Goal: Task Accomplishment & Management: Manage account settings

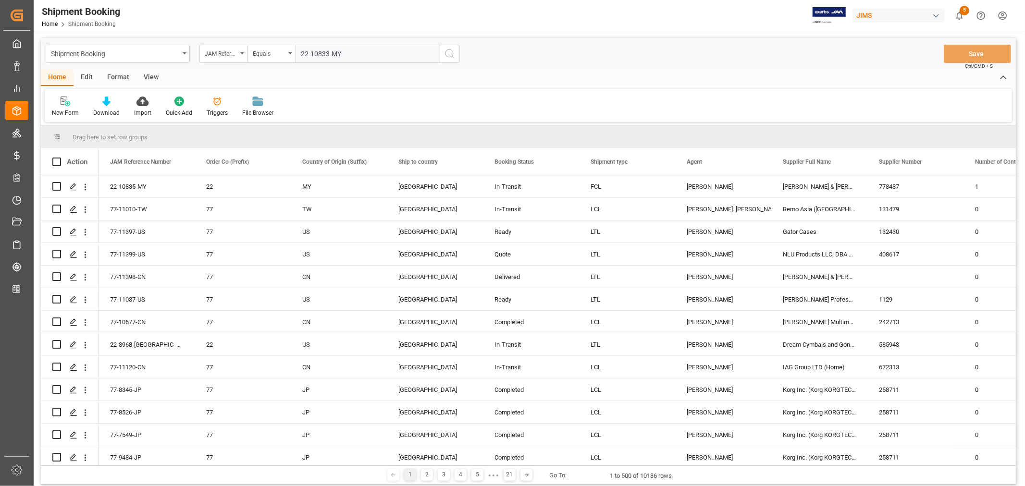
type input "22-10833-MY"
click at [448, 55] on icon "search button" at bounding box center [450, 54] width 12 height 12
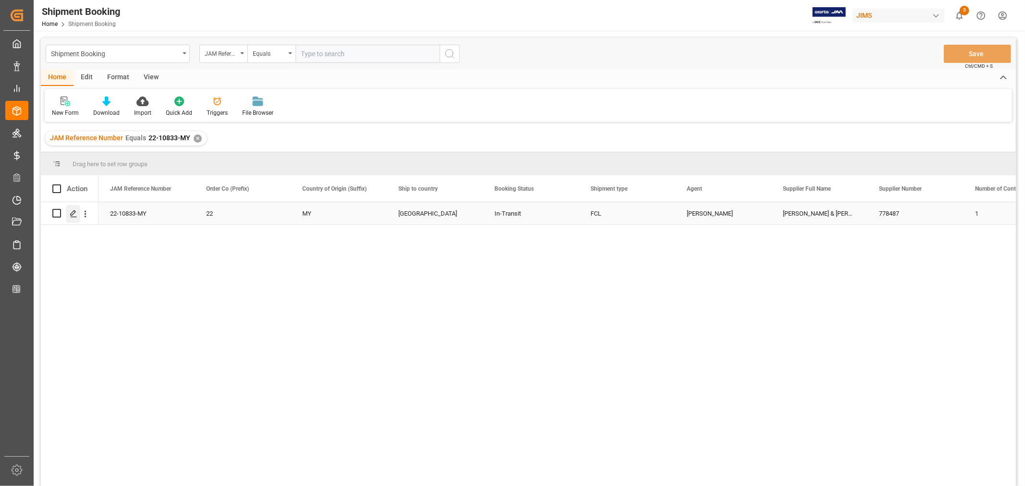
click at [74, 215] on icon "Press SPACE to select this row." at bounding box center [74, 214] width 8 height 8
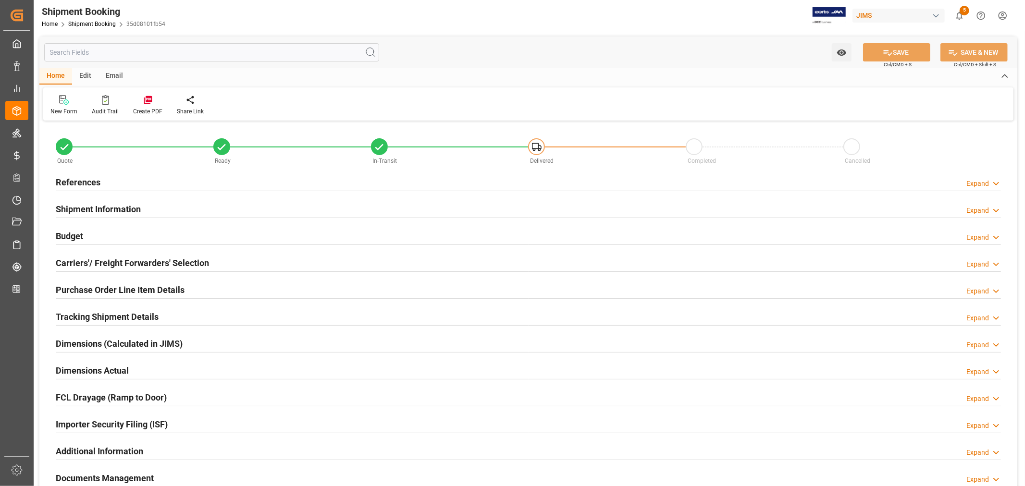
type input "43"
click at [114, 207] on h2 "Shipment Information" at bounding box center [98, 209] width 85 height 13
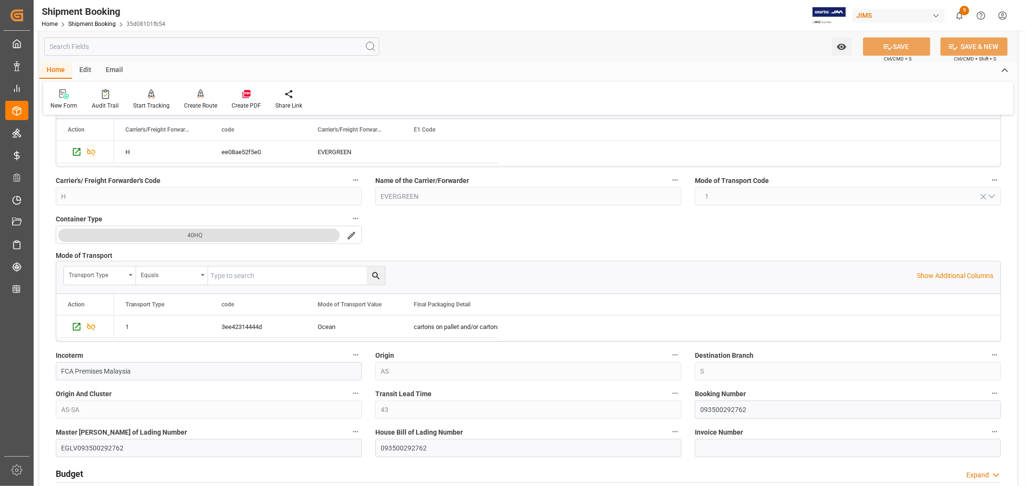
scroll to position [213, 0]
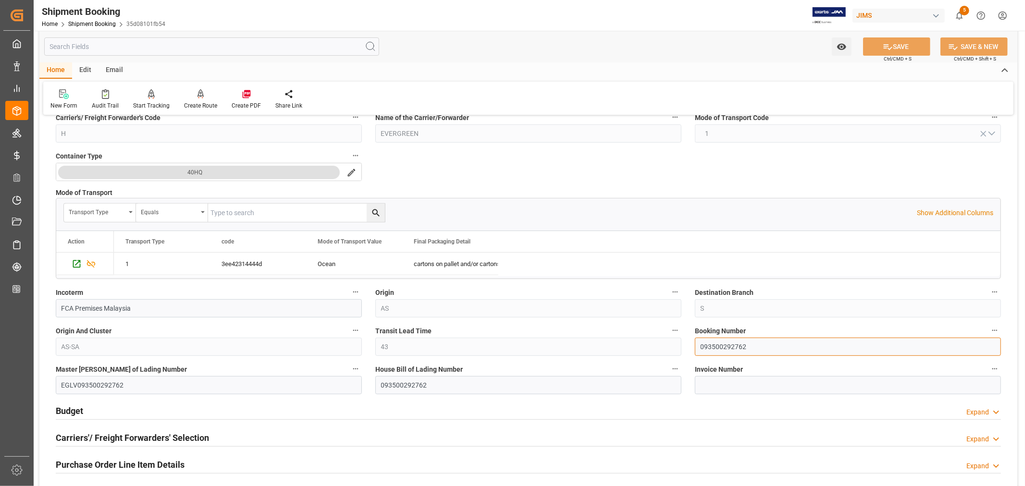
click at [708, 348] on input "093500292762" at bounding box center [848, 347] width 306 height 18
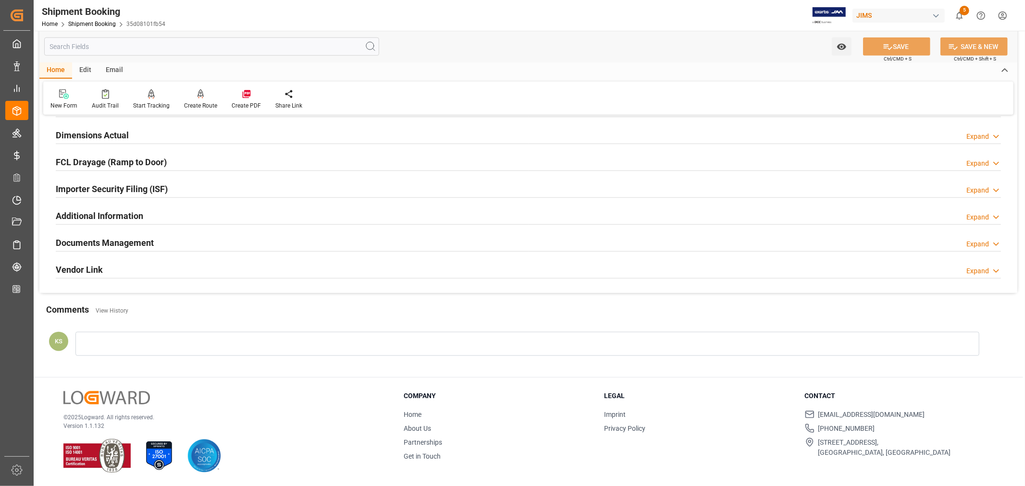
scroll to position [625, 0]
drag, startPoint x: 140, startPoint y: 241, endPoint x: 169, endPoint y: 241, distance: 28.8
click at [140, 241] on h2 "Documents Management" at bounding box center [105, 242] width 98 height 13
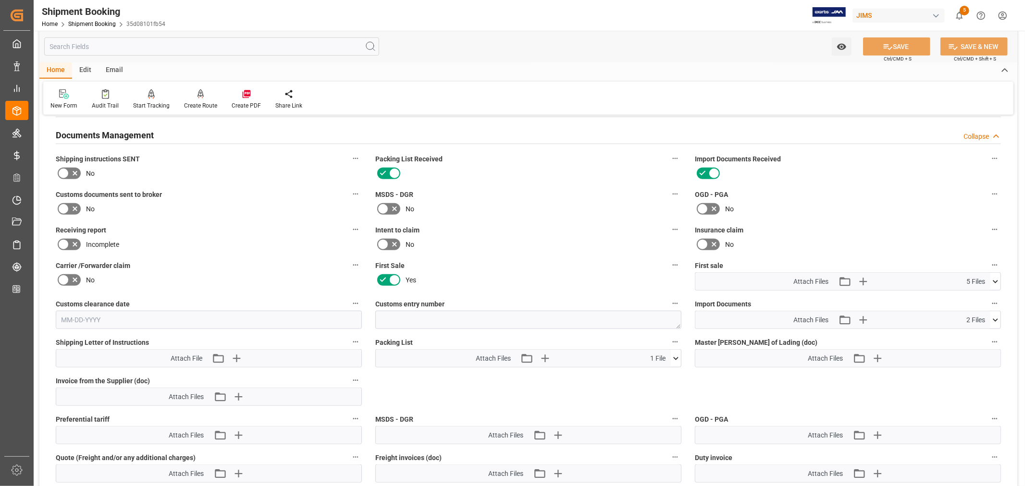
scroll to position [785, 0]
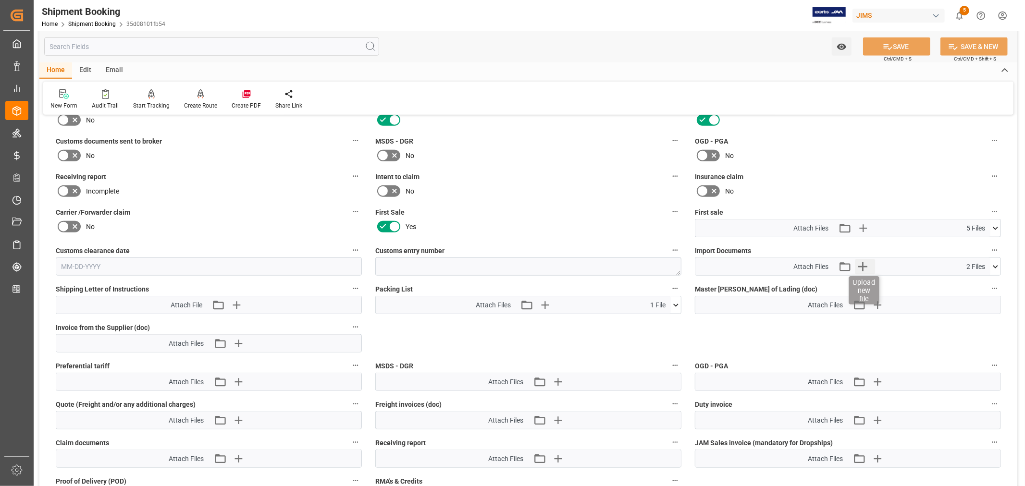
click at [862, 265] on icon "button" at bounding box center [862, 266] width 9 height 9
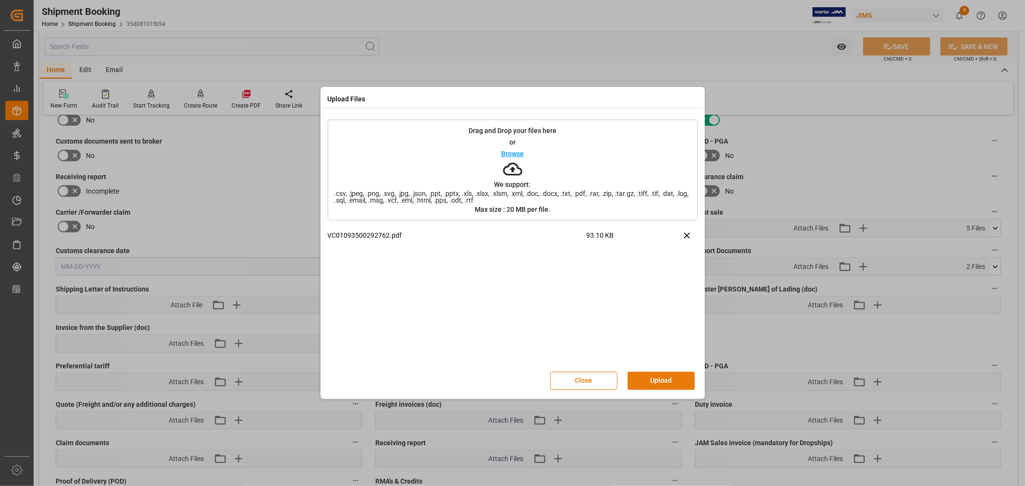
click at [650, 376] on button "Upload" at bounding box center [661, 381] width 67 height 18
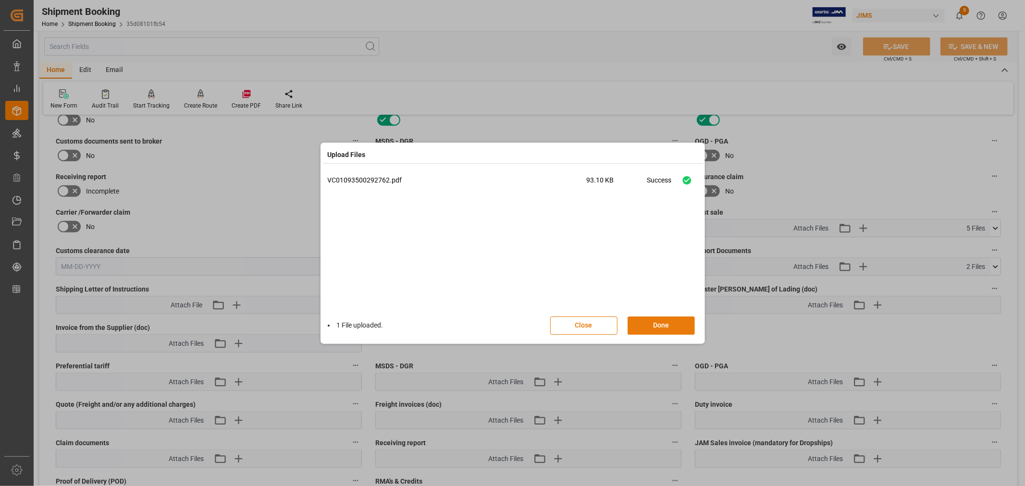
click at [658, 323] on button "Done" at bounding box center [661, 326] width 67 height 18
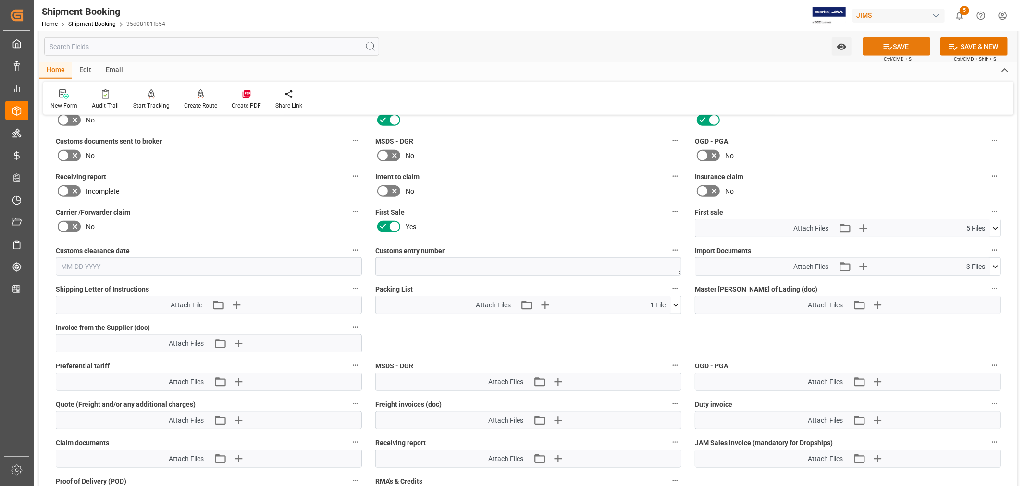
click at [906, 47] on button "SAVE" at bounding box center [896, 46] width 67 height 18
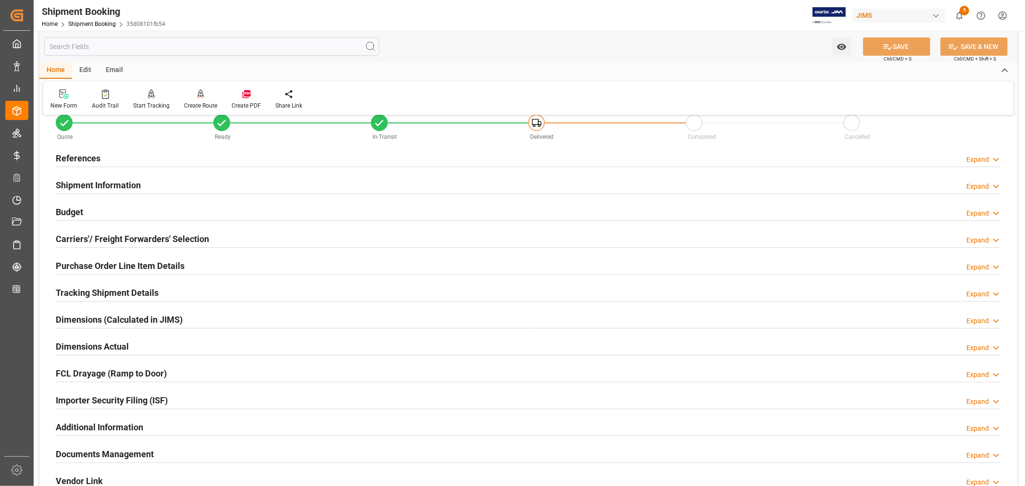
scroll to position [0, 0]
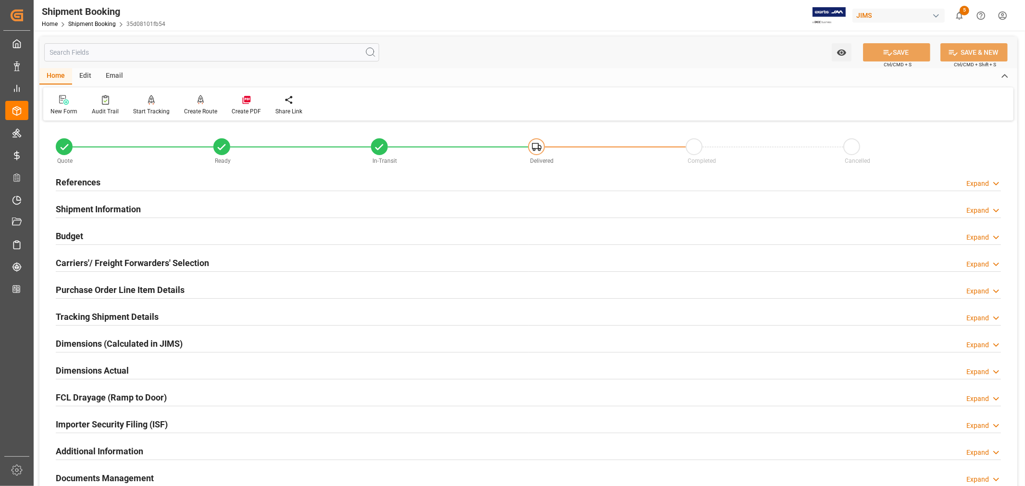
drag, startPoint x: 81, startPoint y: 180, endPoint x: 92, endPoint y: 195, distance: 18.9
click at [81, 180] on h2 "References" at bounding box center [78, 182] width 45 height 13
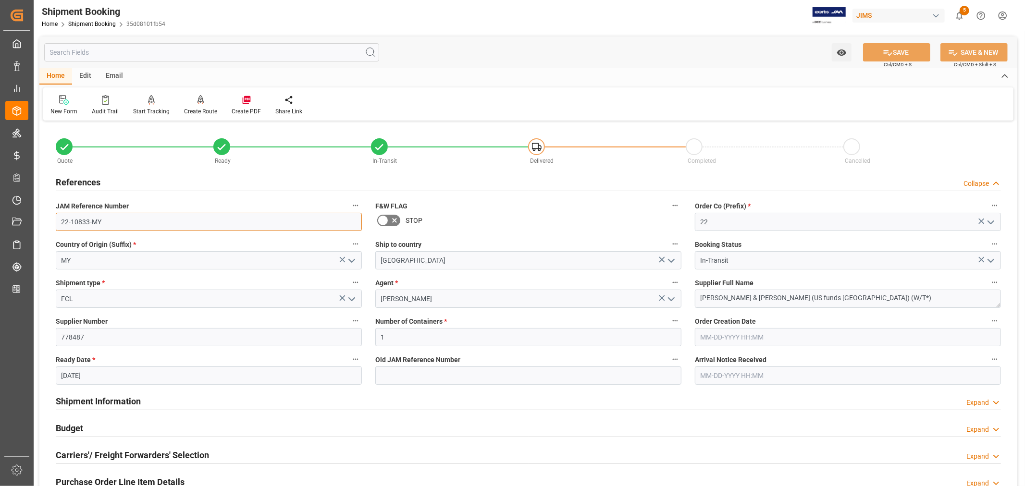
drag, startPoint x: 101, startPoint y: 219, endPoint x: 61, endPoint y: 220, distance: 40.4
click at [61, 220] on input "22-10833-MY" at bounding box center [209, 222] width 306 height 18
click at [90, 184] on h2 "References" at bounding box center [78, 182] width 45 height 13
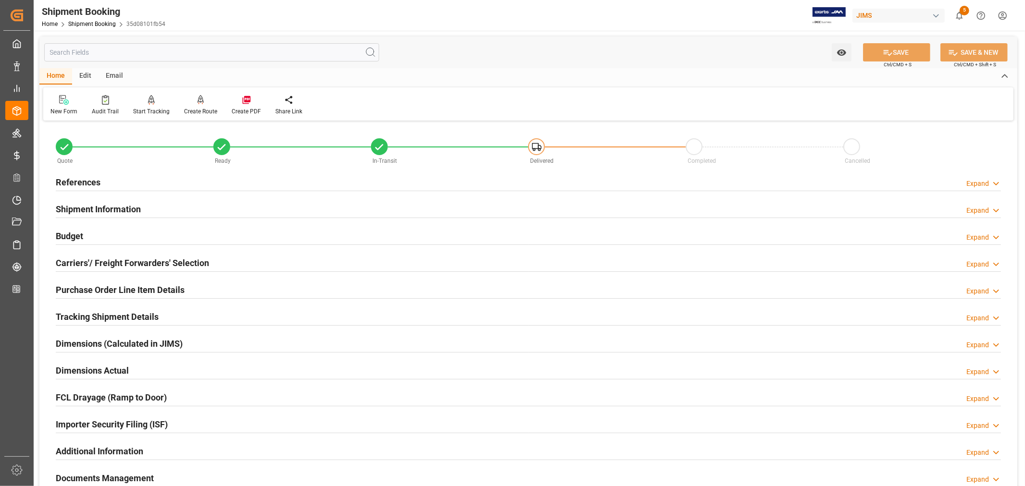
click at [117, 208] on h2 "Shipment Information" at bounding box center [98, 209] width 85 height 13
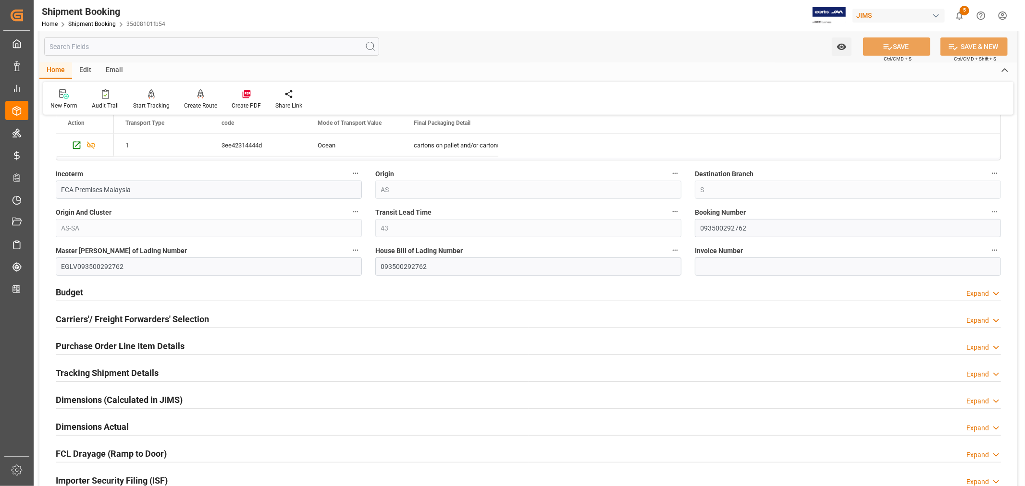
scroll to position [373, 0]
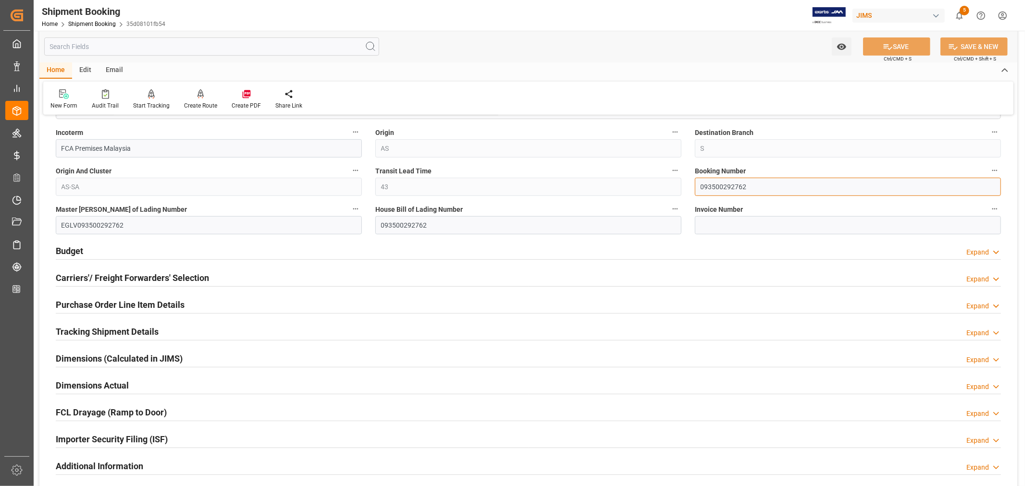
click at [720, 188] on input "093500292762" at bounding box center [848, 187] width 306 height 18
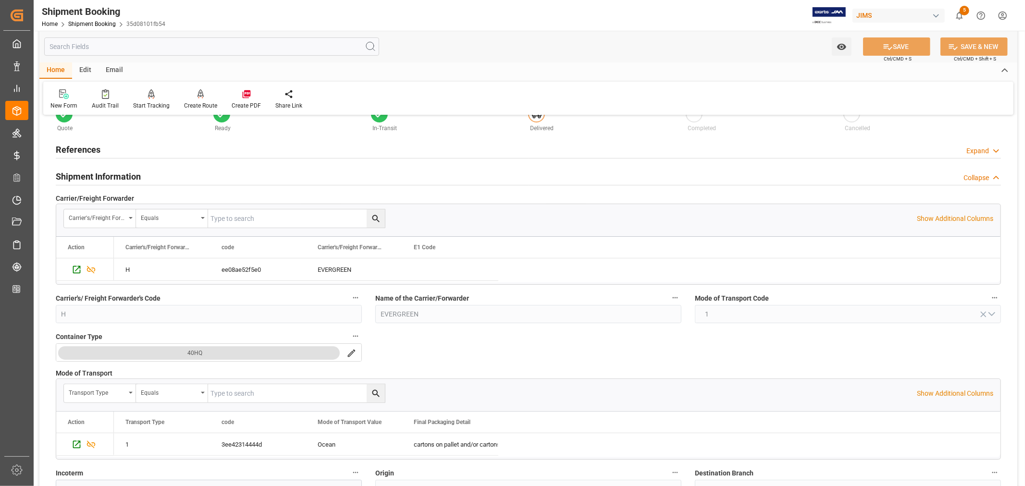
scroll to position [0, 0]
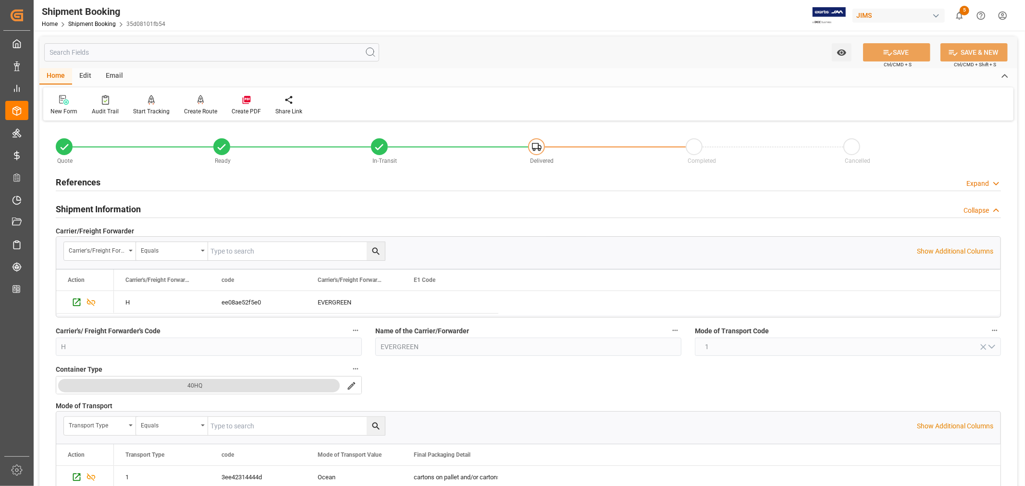
click at [92, 205] on h2 "Shipment Information" at bounding box center [98, 209] width 85 height 13
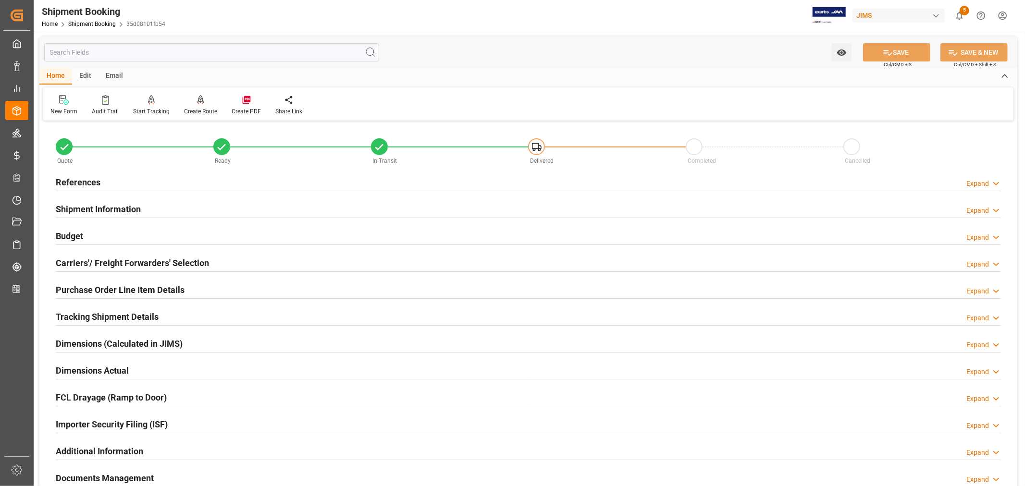
click at [78, 237] on h2 "Budget" at bounding box center [69, 236] width 27 height 13
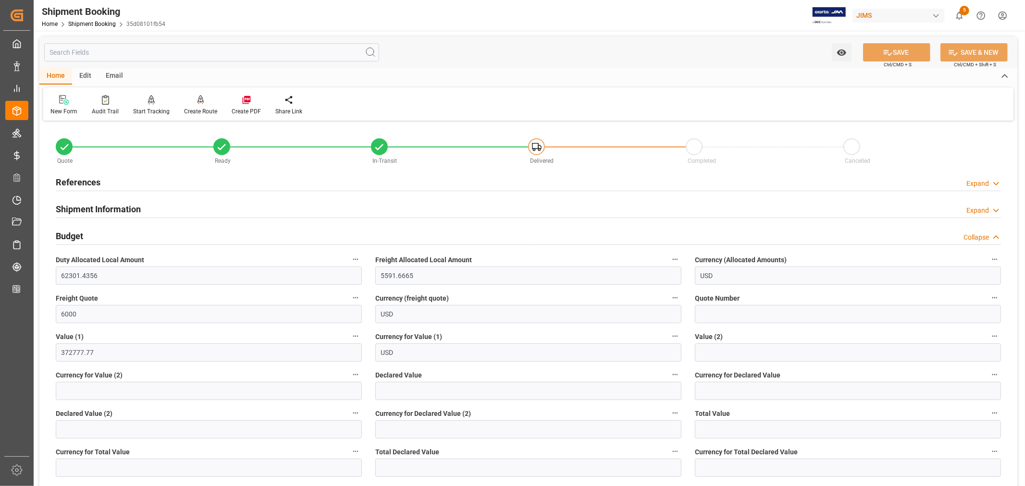
click at [86, 180] on h2 "References" at bounding box center [78, 182] width 45 height 13
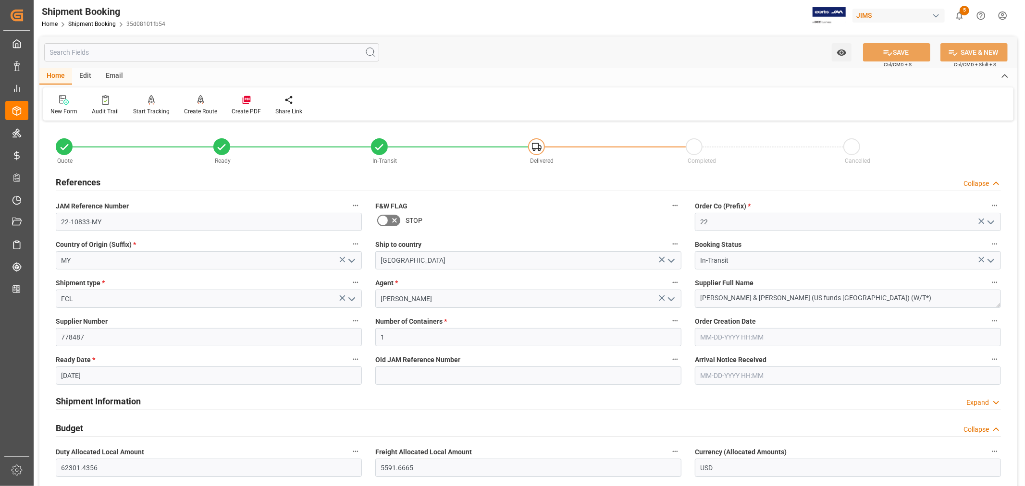
click at [86, 180] on h2 "References" at bounding box center [78, 182] width 45 height 13
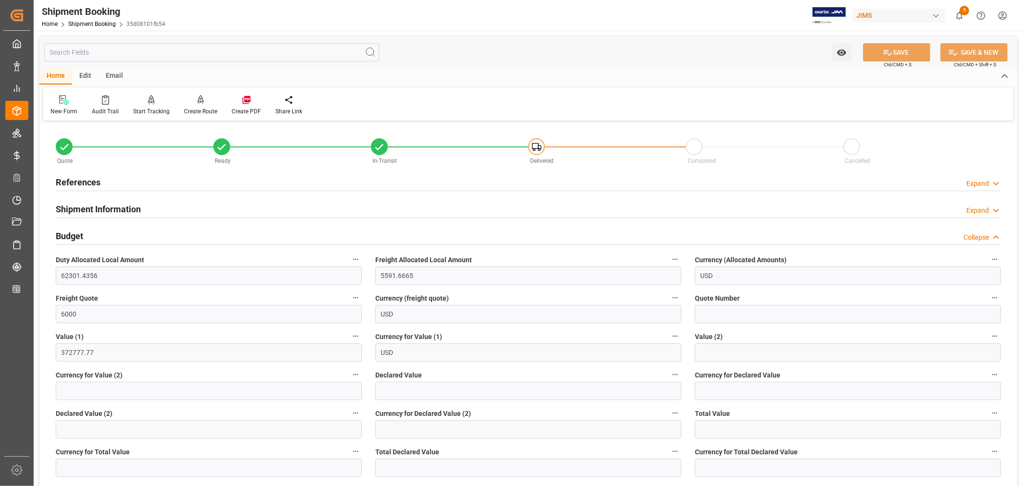
click at [73, 231] on h2 "Budget" at bounding box center [69, 236] width 27 height 13
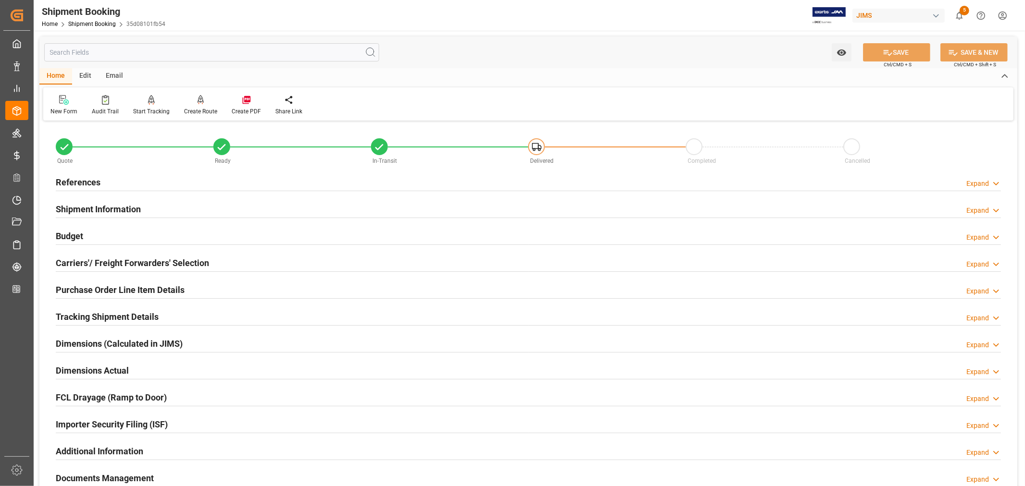
click at [80, 233] on h2 "Budget" at bounding box center [69, 236] width 27 height 13
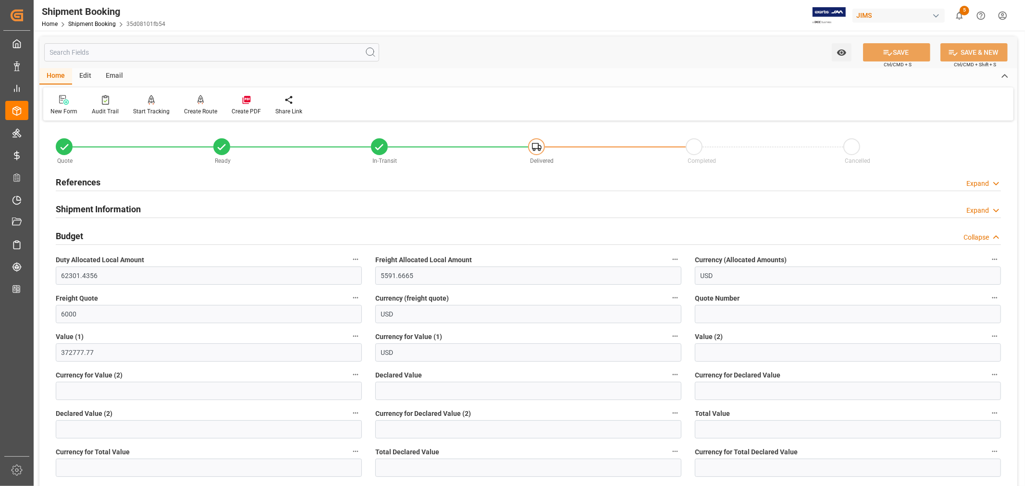
click at [80, 233] on h2 "Budget" at bounding box center [69, 236] width 27 height 13
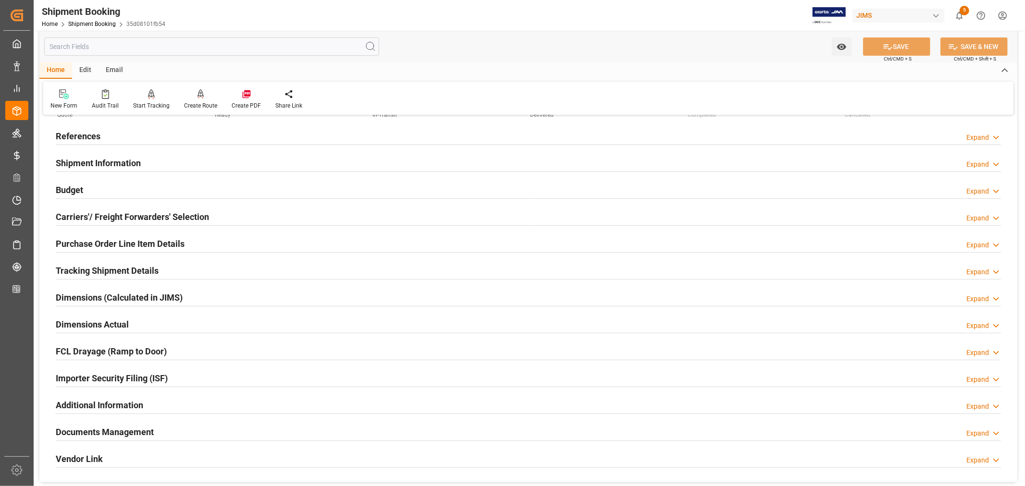
scroll to position [213, 0]
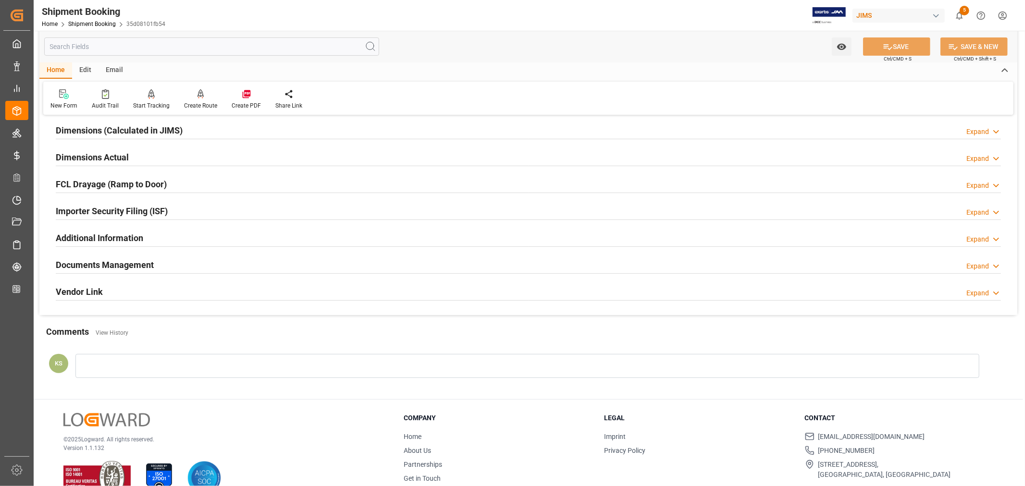
click at [595, 267] on div "Documents Management Expand" at bounding box center [528, 264] width 945 height 18
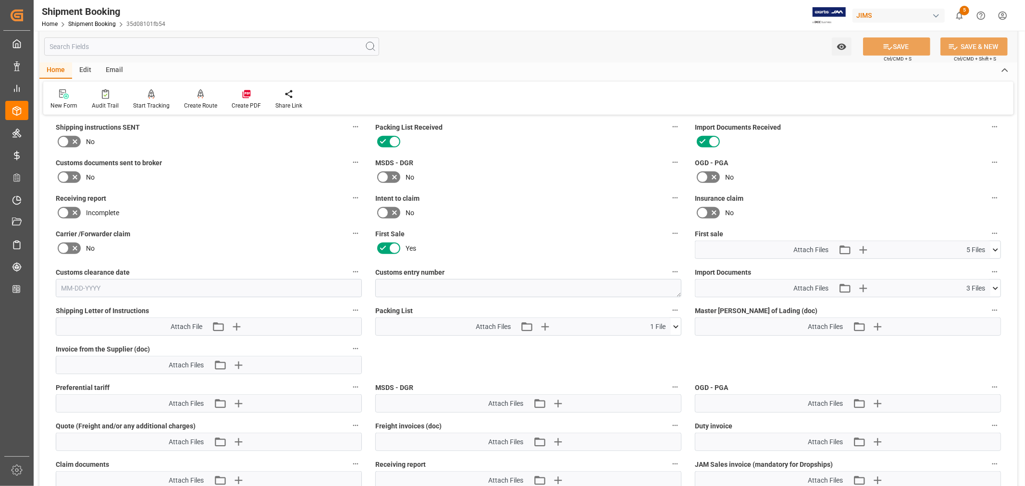
scroll to position [373, 0]
click at [862, 287] on icon "button" at bounding box center [862, 290] width 9 height 9
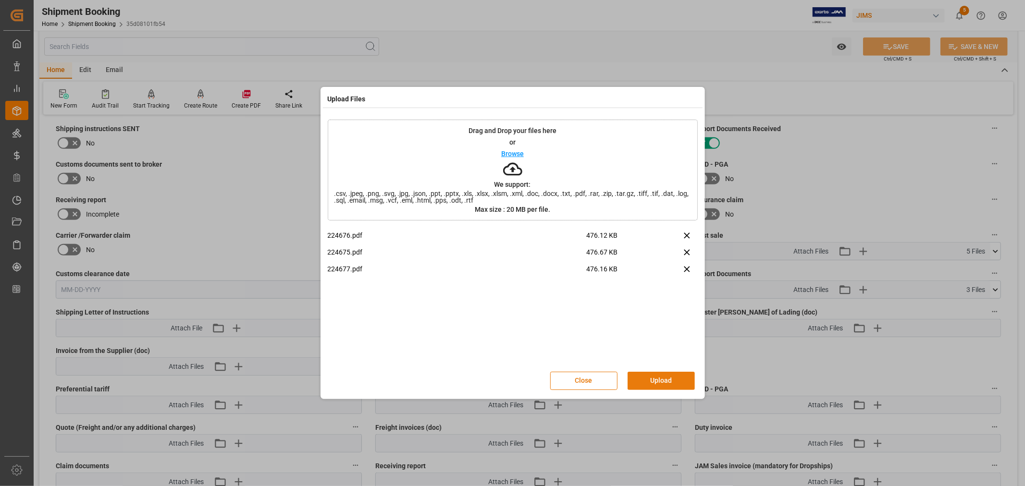
click at [653, 375] on button "Upload" at bounding box center [661, 381] width 67 height 18
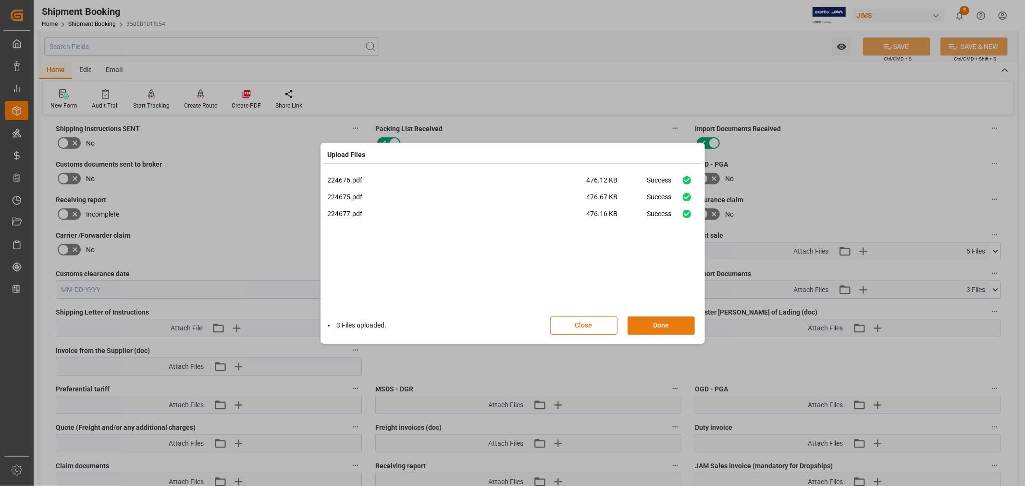
click at [658, 323] on button "Done" at bounding box center [661, 326] width 67 height 18
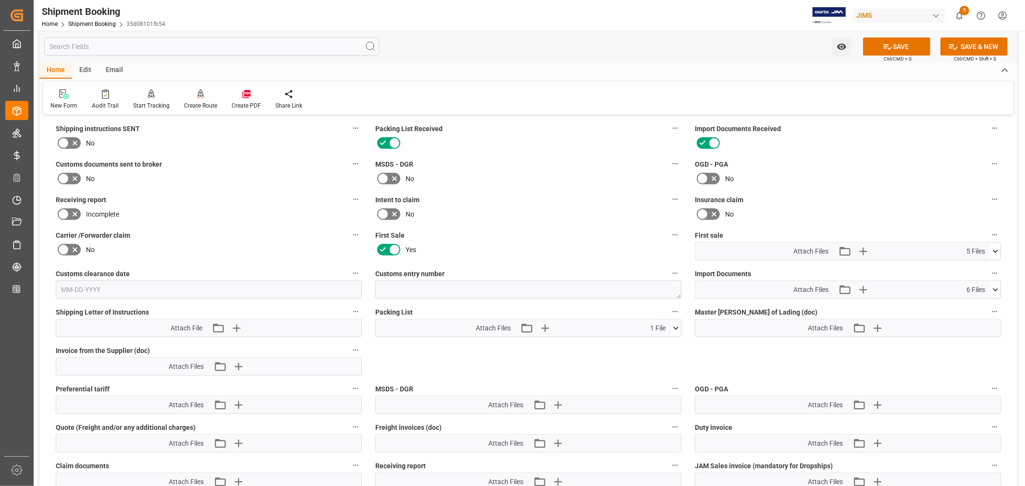
click at [995, 248] on icon at bounding box center [996, 252] width 10 height 10
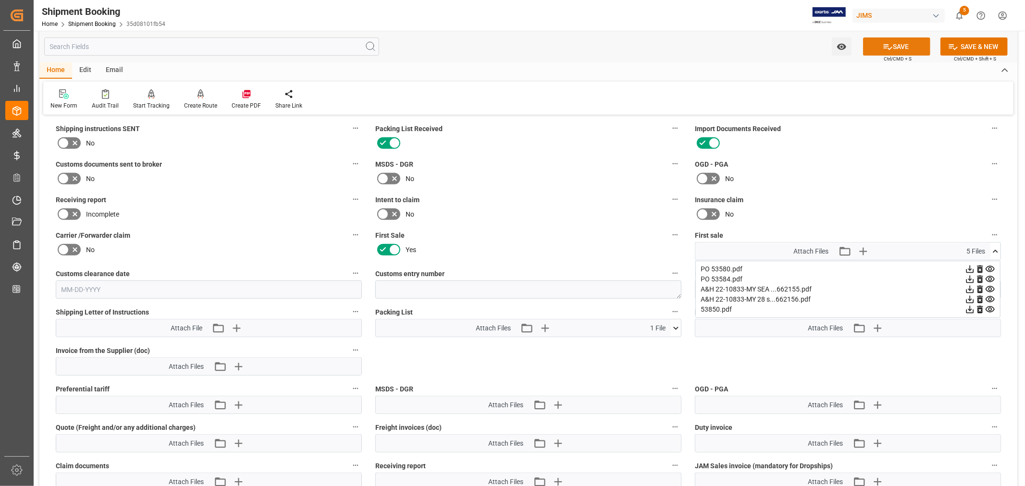
click at [896, 45] on button "SAVE" at bounding box center [896, 46] width 67 height 18
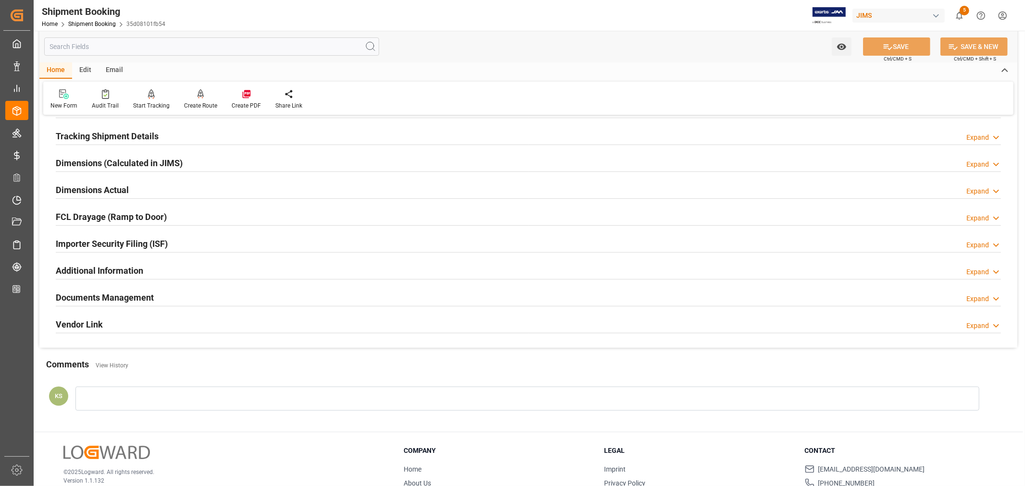
scroll to position [0, 0]
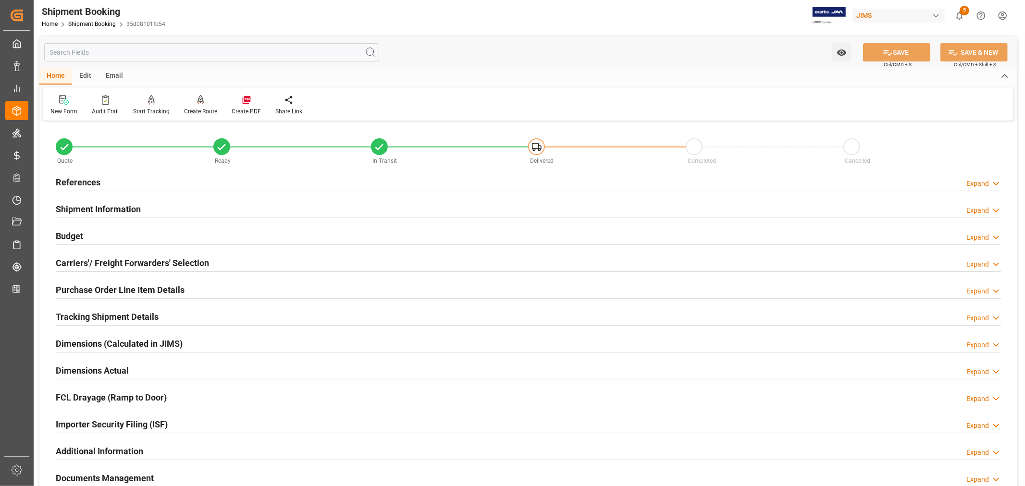
click at [95, 314] on h2 "Tracking Shipment Details" at bounding box center [107, 316] width 103 height 13
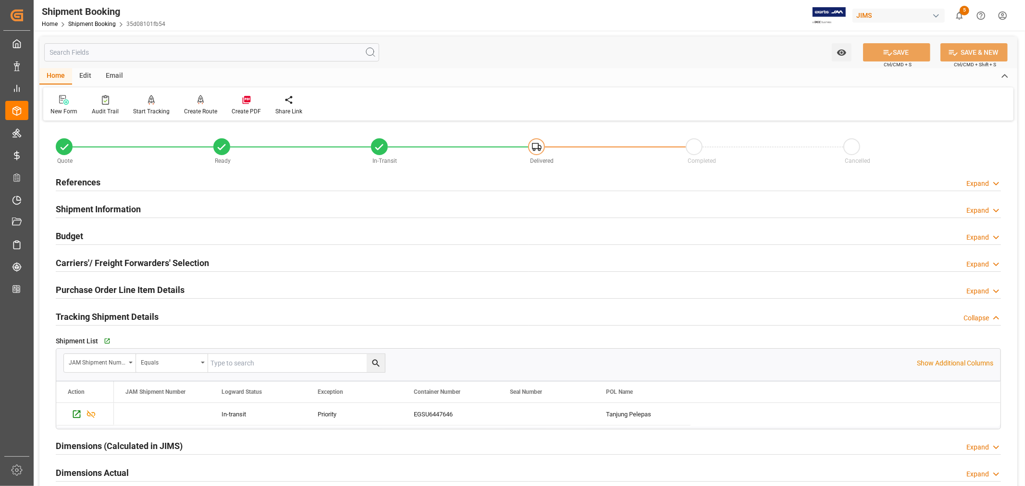
click at [95, 314] on h2 "Tracking Shipment Details" at bounding box center [107, 316] width 103 height 13
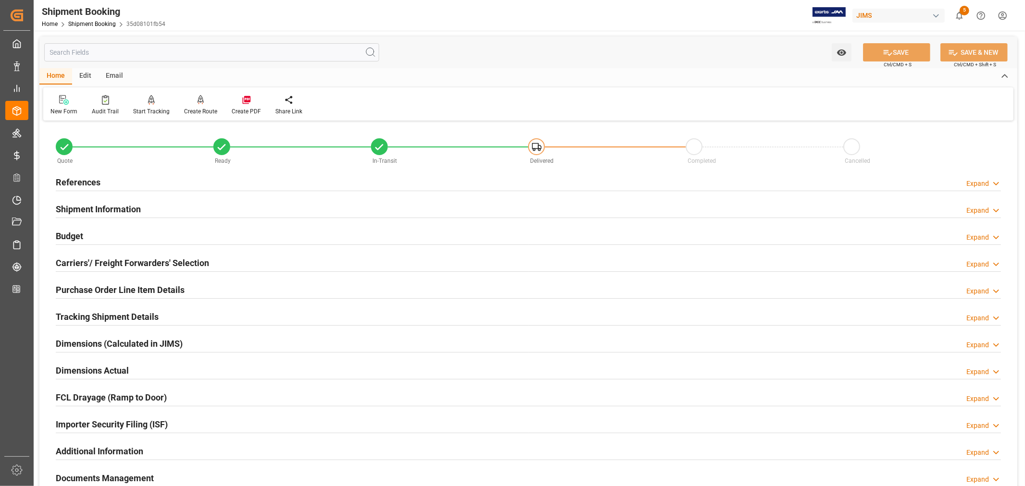
click at [91, 180] on h2 "References" at bounding box center [78, 182] width 45 height 13
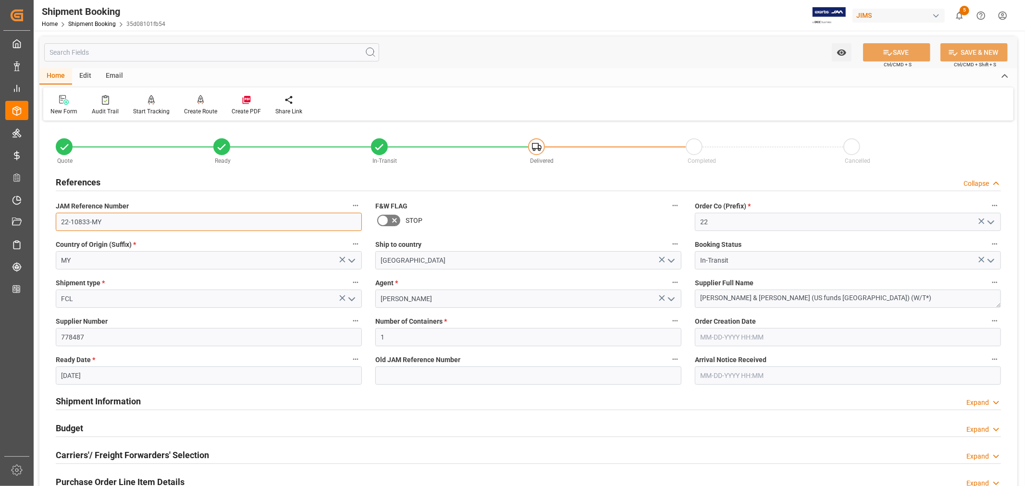
drag, startPoint x: 102, startPoint y: 221, endPoint x: 61, endPoint y: 219, distance: 40.9
click at [61, 219] on input "22-10833-MY" at bounding box center [209, 222] width 306 height 18
click at [78, 179] on h2 "References" at bounding box center [78, 182] width 45 height 13
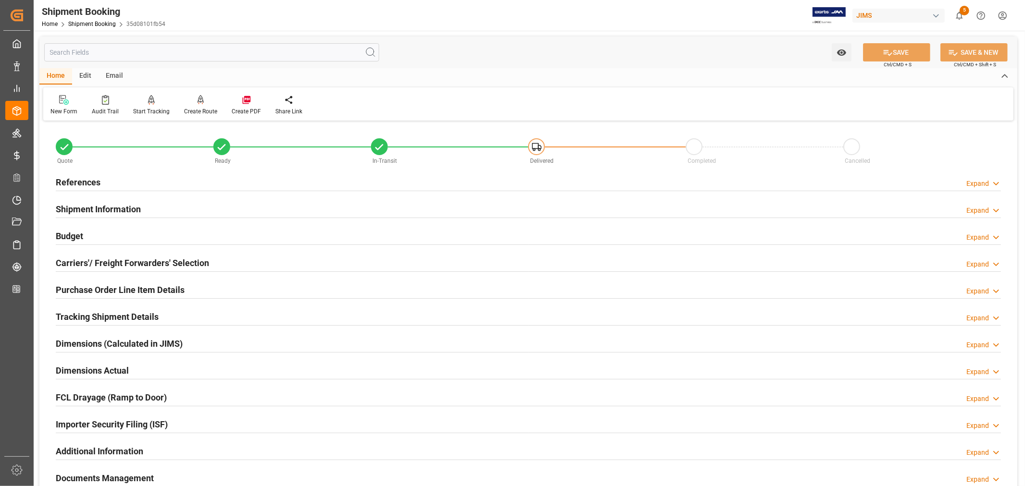
click at [85, 291] on h2 "Purchase Order Line Item Details" at bounding box center [120, 290] width 129 height 13
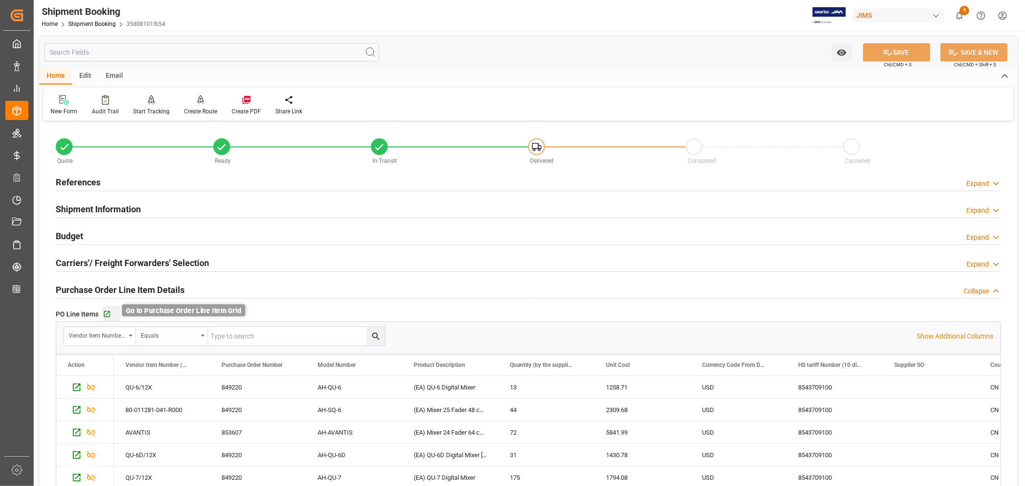
click at [105, 313] on icon "button" at bounding box center [107, 314] width 8 height 8
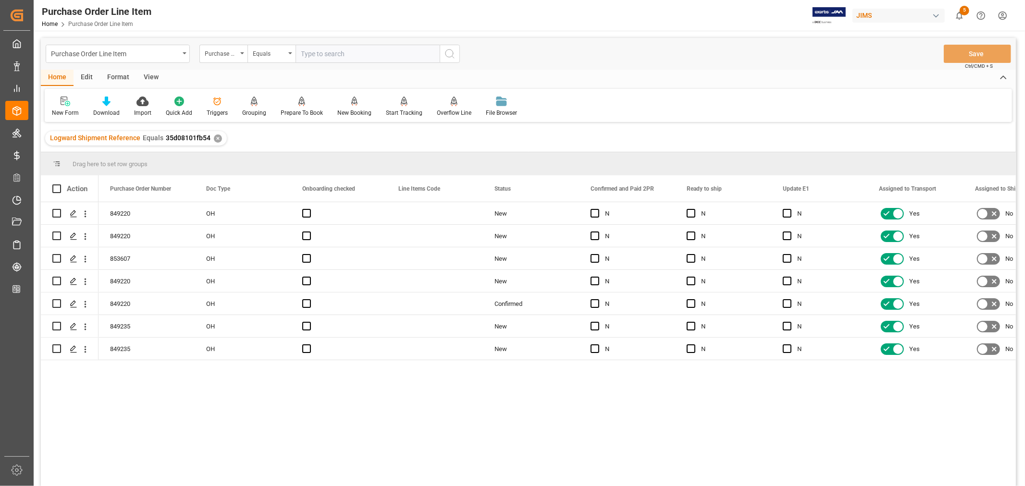
click at [150, 73] on div "View" at bounding box center [151, 78] width 29 height 16
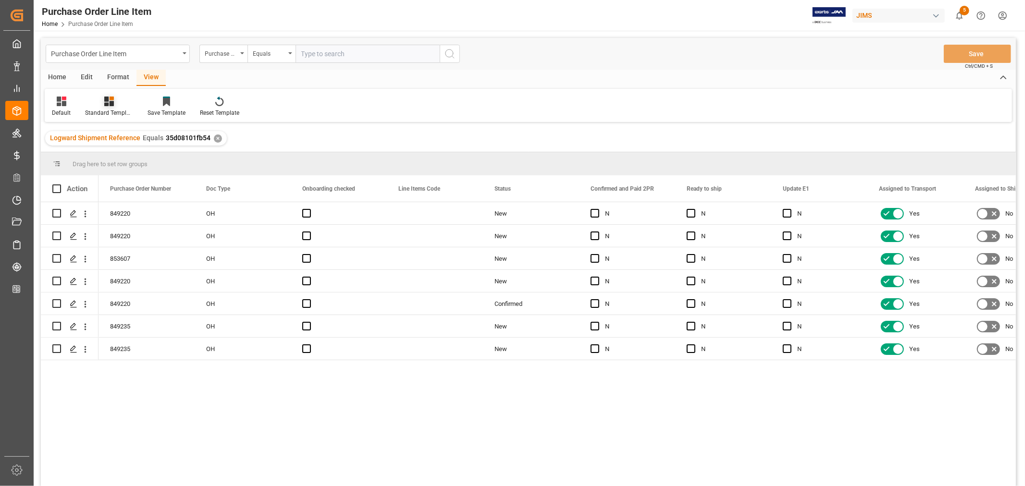
click at [110, 111] on div "Standard Templates" at bounding box center [109, 113] width 48 height 9
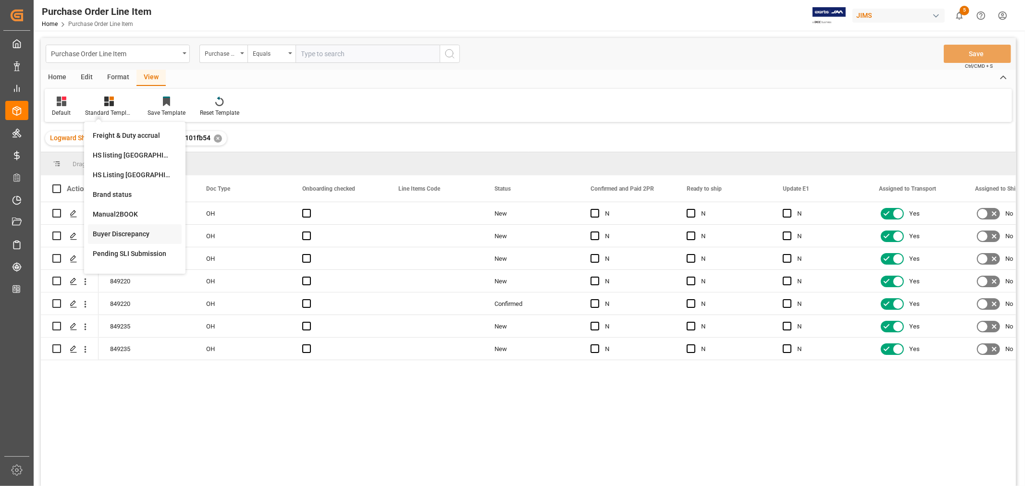
click at [114, 233] on div "Buyer Discrepancy" at bounding box center [135, 234] width 84 height 10
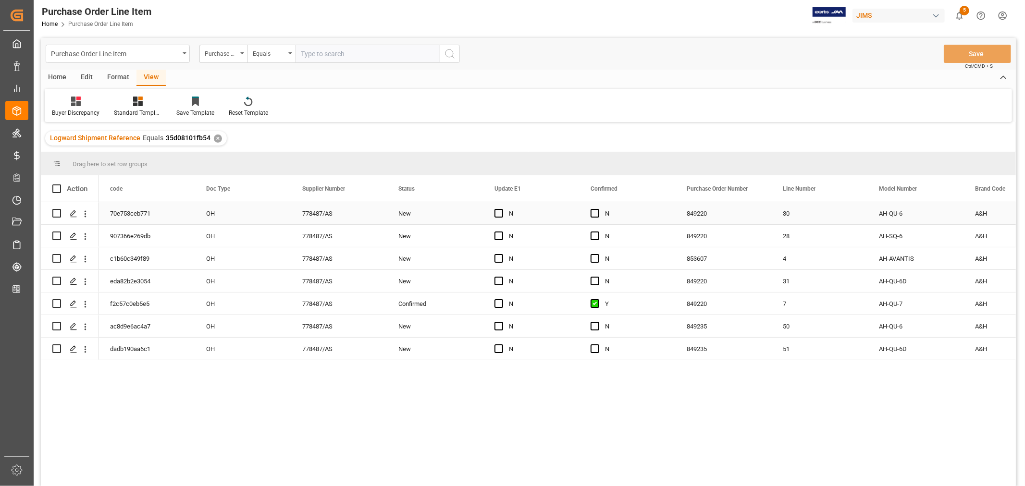
click at [550, 214] on div "N" at bounding box center [538, 214] width 59 height 22
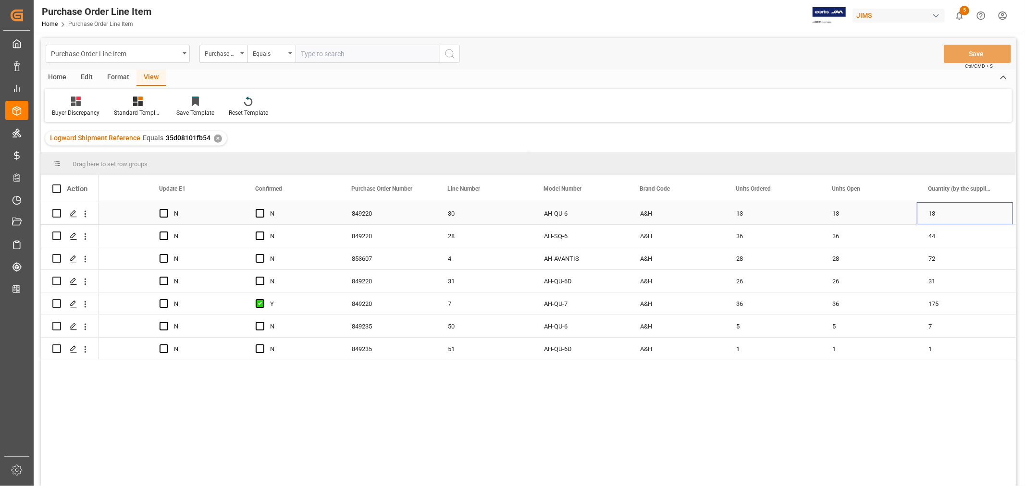
scroll to position [0, 720]
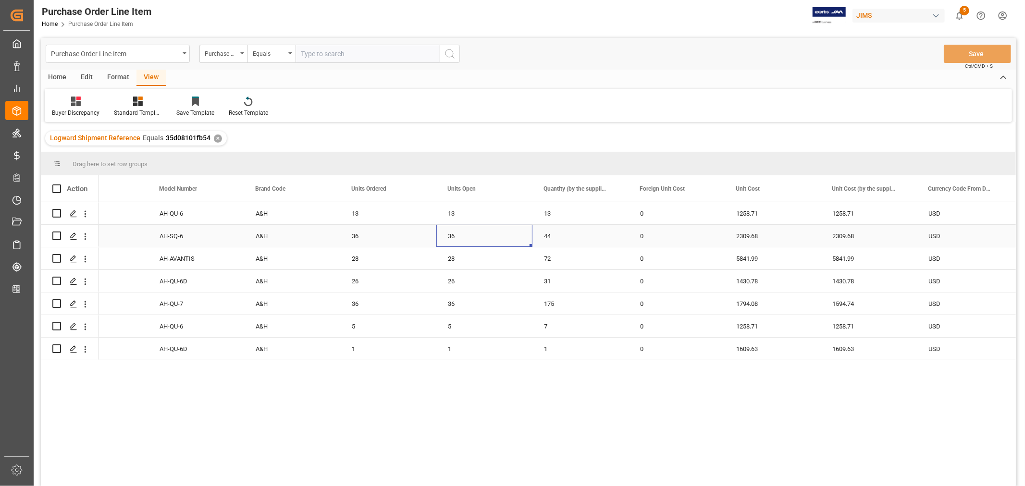
drag, startPoint x: 447, startPoint y: 236, endPoint x: 455, endPoint y: 236, distance: 7.8
click at [447, 235] on div "36" at bounding box center [484, 236] width 96 height 22
drag, startPoint x: 530, startPoint y: 246, endPoint x: 579, endPoint y: 238, distance: 49.6
click at [452, 258] on div "28" at bounding box center [484, 259] width 96 height 22
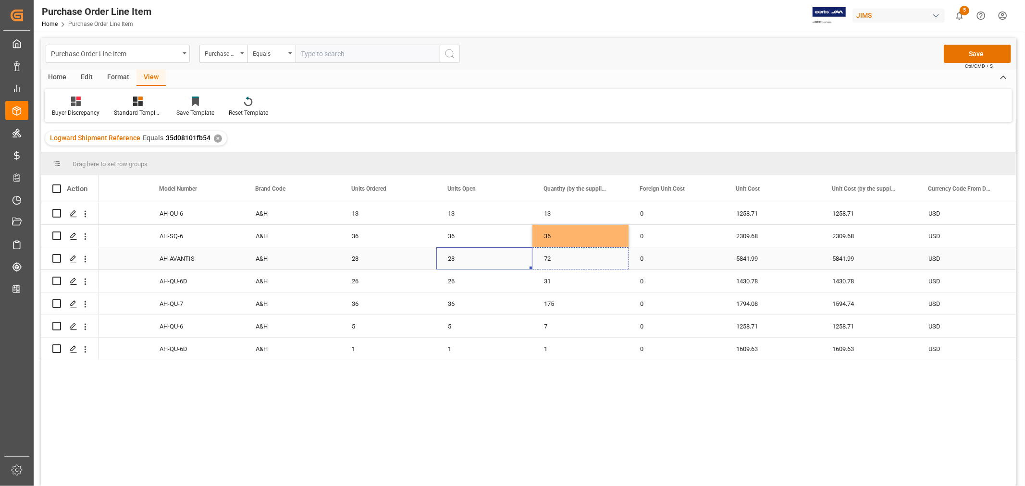
drag, startPoint x: 529, startPoint y: 267, endPoint x: 574, endPoint y: 267, distance: 44.7
click at [450, 281] on div "26" at bounding box center [484, 281] width 96 height 22
drag, startPoint x: 531, startPoint y: 291, endPoint x: 574, endPoint y: 289, distance: 42.8
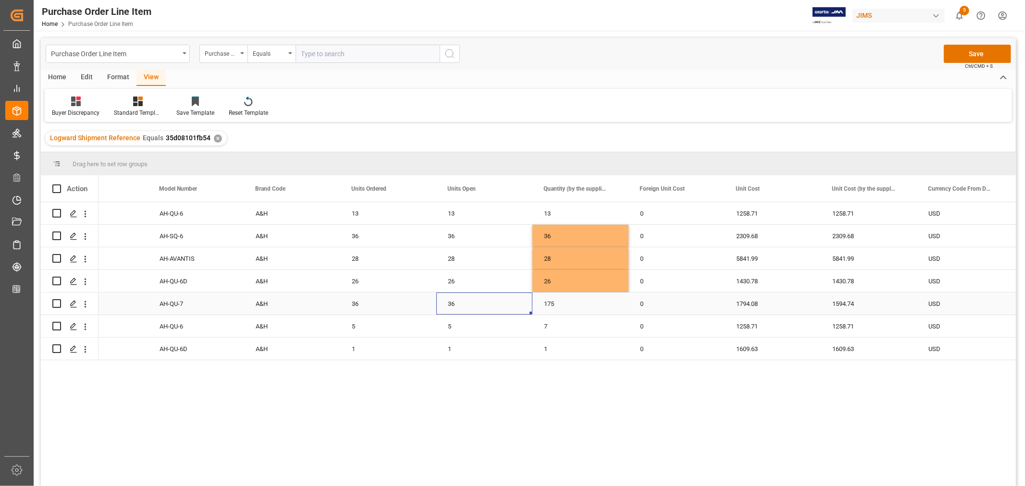
click at [451, 302] on div "36" at bounding box center [484, 304] width 96 height 22
drag, startPoint x: 530, startPoint y: 314, endPoint x: 574, endPoint y: 310, distance: 44.4
click at [448, 324] on div "5" at bounding box center [484, 326] width 96 height 22
drag, startPoint x: 529, startPoint y: 335, endPoint x: 567, endPoint y: 337, distance: 38.0
click at [748, 299] on div "1794.08" at bounding box center [773, 304] width 96 height 22
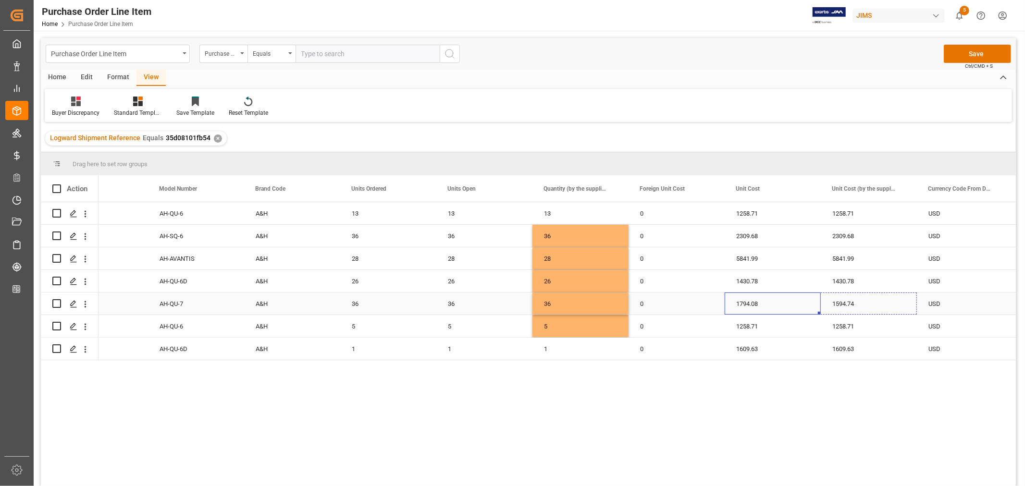
drag, startPoint x: 819, startPoint y: 313, endPoint x: 870, endPoint y: 305, distance: 51.2
click at [982, 55] on button "Save" at bounding box center [977, 54] width 67 height 18
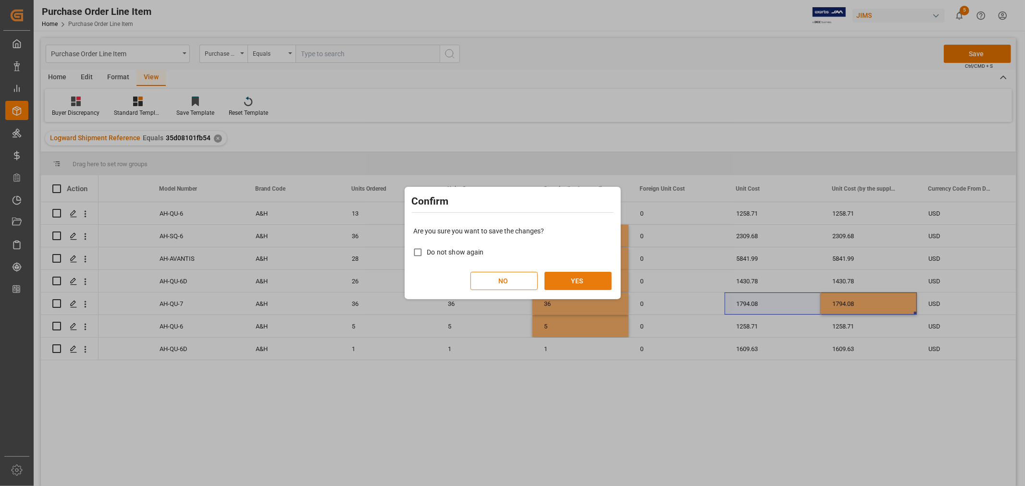
click at [574, 278] on button "YES" at bounding box center [578, 281] width 67 height 18
